Goal: Task Accomplishment & Management: Manage account settings

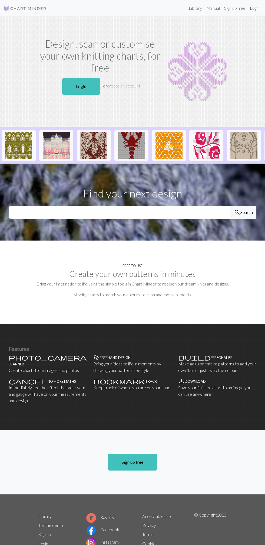
click at [252, 7] on link "Login" at bounding box center [255, 8] width 14 height 11
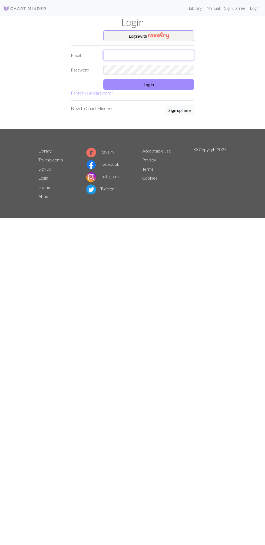
click at [117, 57] on input "text" at bounding box center [148, 55] width 91 height 10
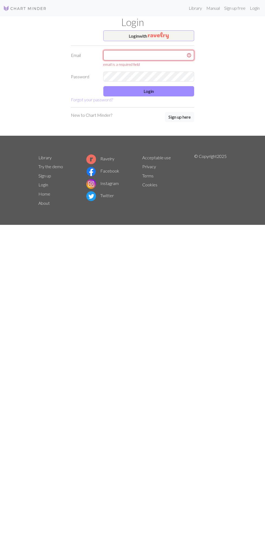
click at [117, 57] on input "text" at bounding box center [148, 55] width 91 height 10
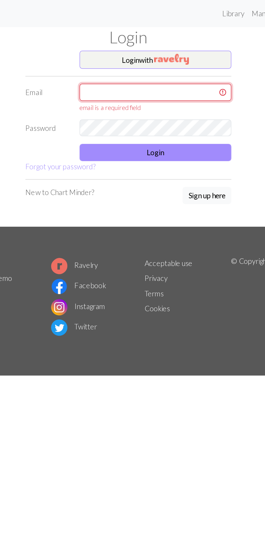
type input "yaz.anto01613@gmail.com"
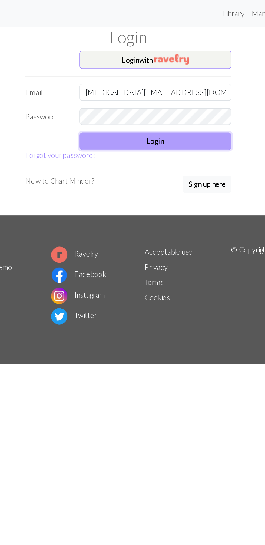
click at [117, 83] on button "Login" at bounding box center [148, 84] width 91 height 10
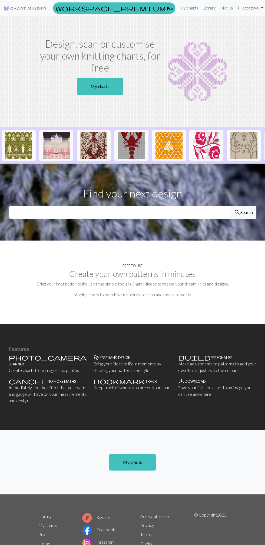
click at [248, 10] on link "Hi eqxxzww" at bounding box center [251, 7] width 30 height 11
click at [226, 41] on link "Logout" at bounding box center [234, 40] width 17 height 11
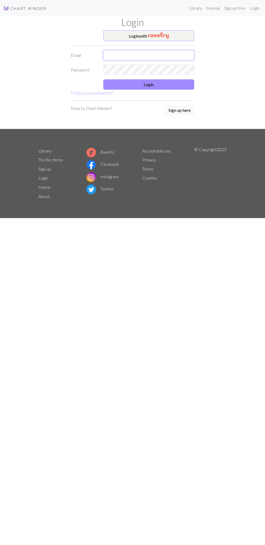
click at [116, 54] on input "text" at bounding box center [148, 55] width 91 height 10
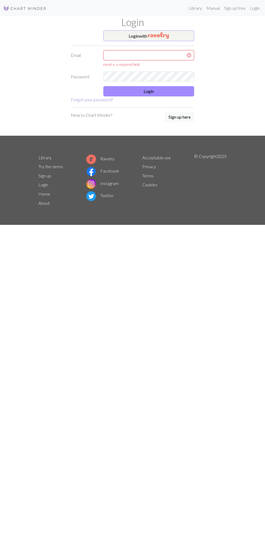
click at [74, 98] on link "Forgot your password?" at bounding box center [92, 99] width 42 height 5
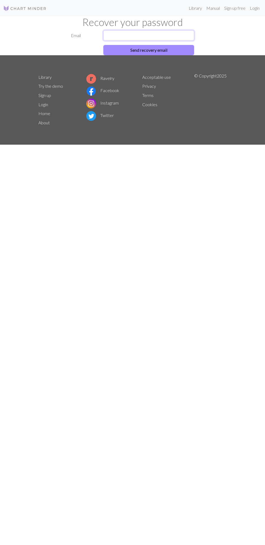
click at [116, 38] on input "text" at bounding box center [148, 35] width 91 height 10
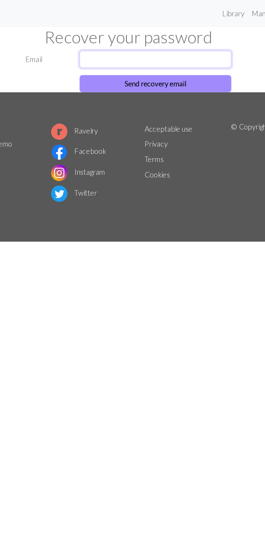
type input "[MEDICAL_DATA][EMAIL_ADDRESS][DOMAIN_NAME]"
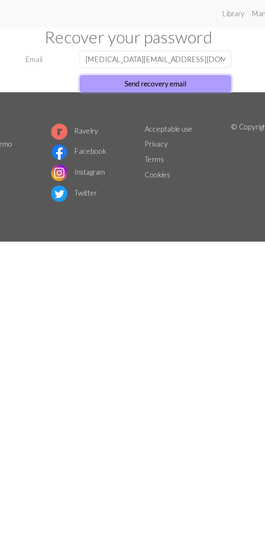
click at [116, 53] on button "Send recovery email" at bounding box center [148, 50] width 91 height 10
click at [116, 48] on button "Reset Password" at bounding box center [148, 50] width 91 height 10
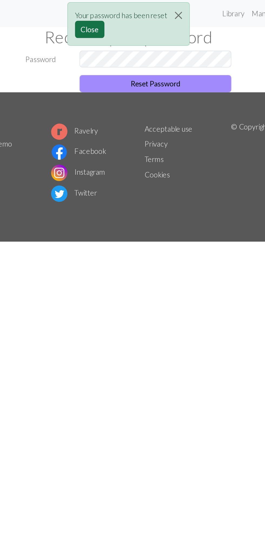
click at [110, 18] on button "Close" at bounding box center [110, 17] width 18 height 10
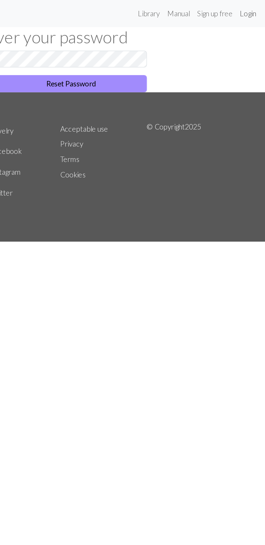
click at [252, 9] on link "Login" at bounding box center [255, 8] width 14 height 11
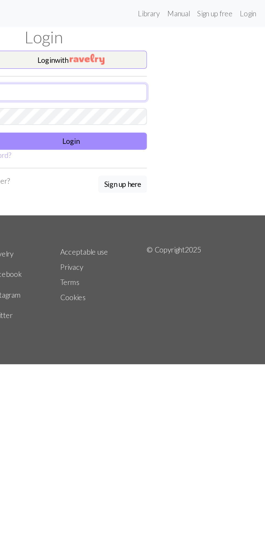
click at [133, 52] on input "text" at bounding box center [148, 55] width 91 height 10
